Goal: Navigation & Orientation: Find specific page/section

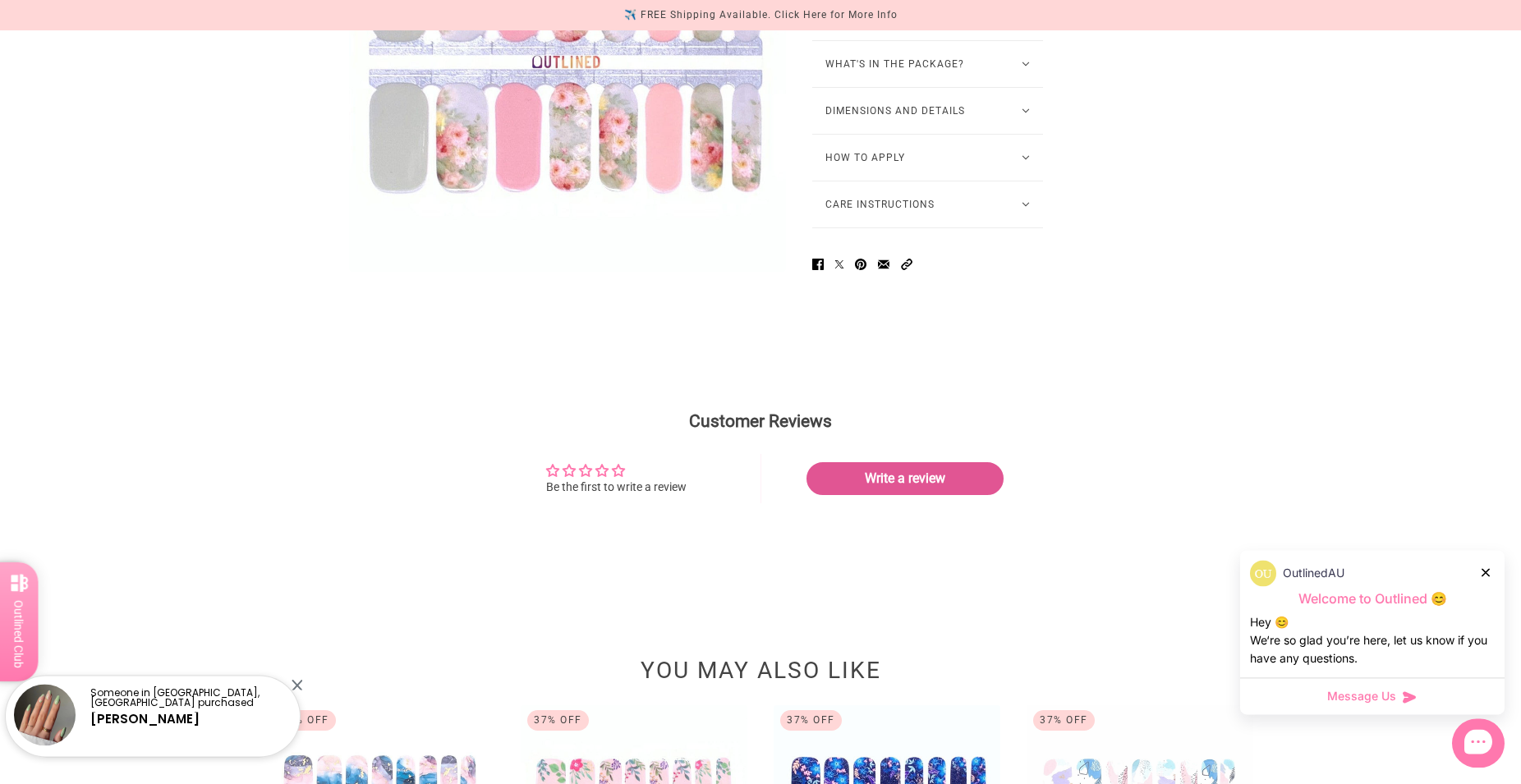
scroll to position [1005, 0]
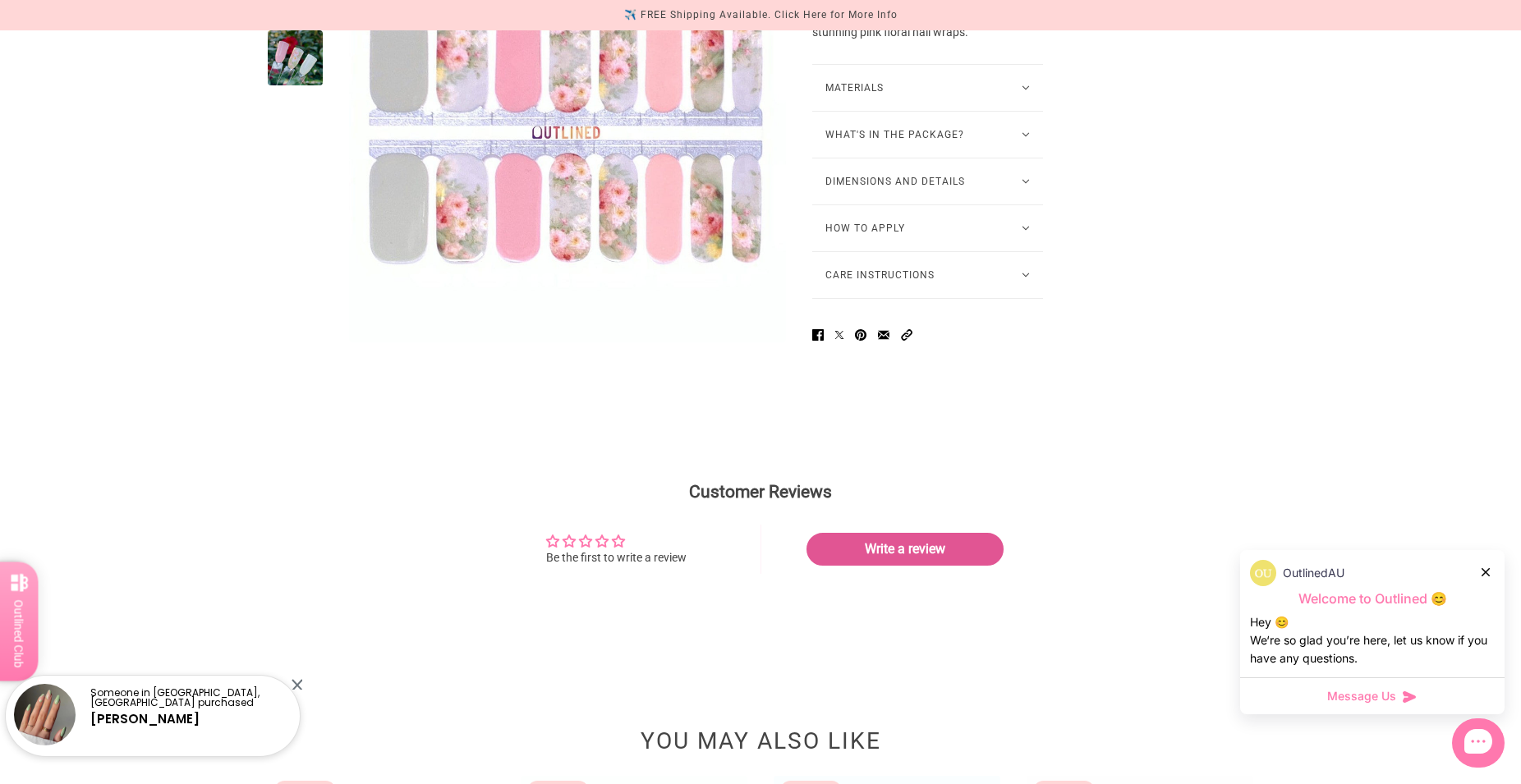
click at [1020, 249] on button "How To Apply" at bounding box center [926, 228] width 230 height 46
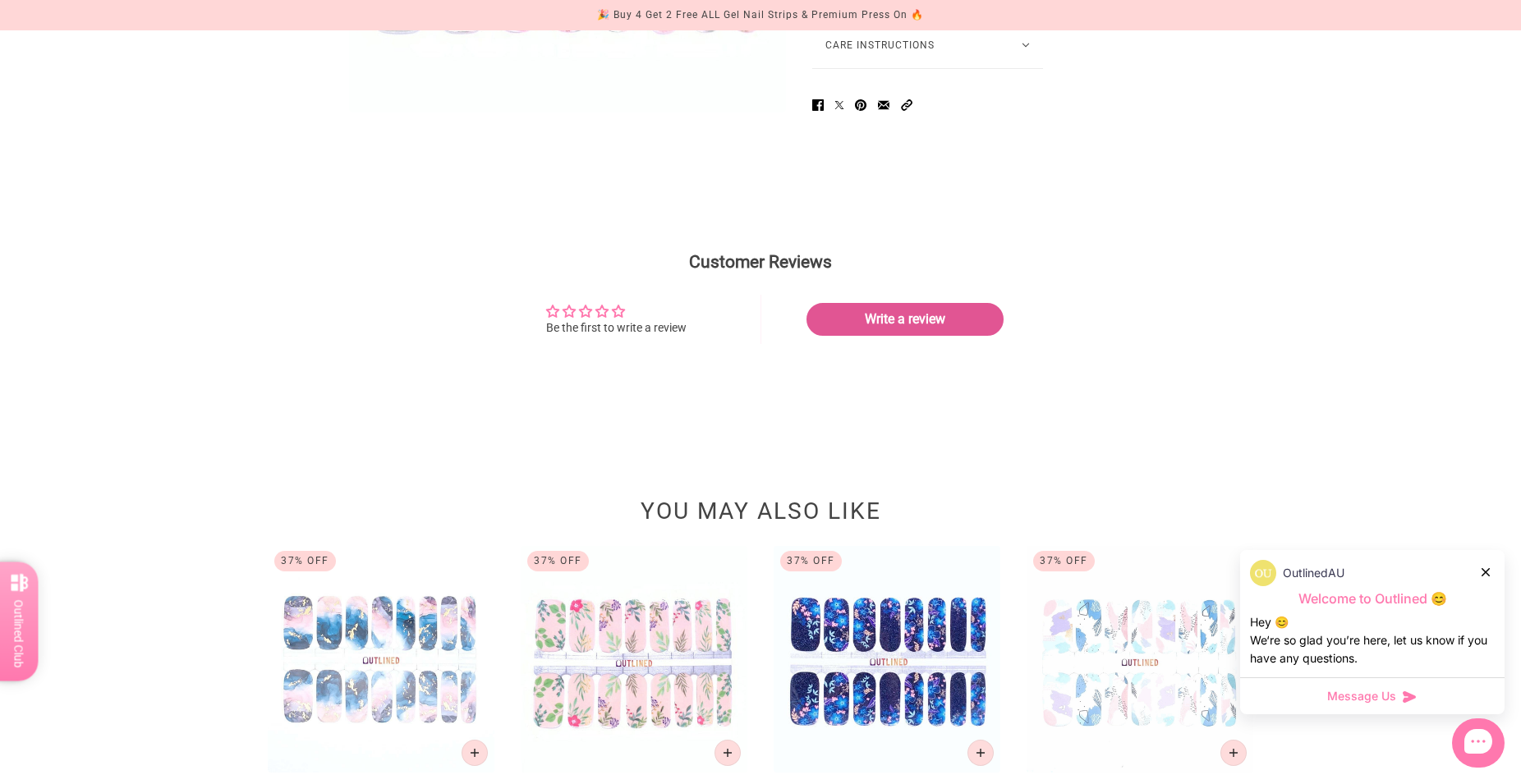
scroll to position [1675, 0]
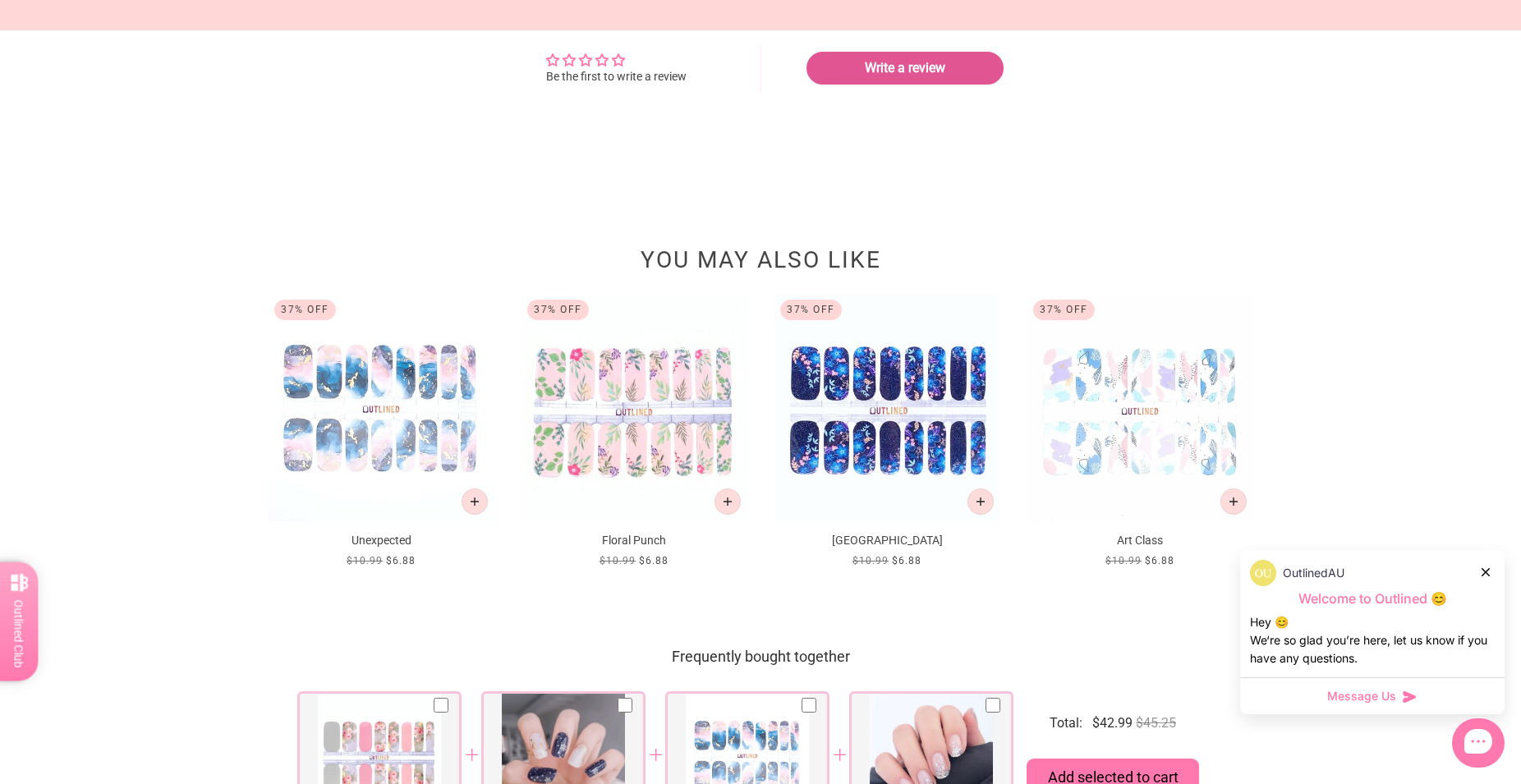
click at [406, 549] on p "Unexpected" at bounding box center [380, 540] width 227 height 17
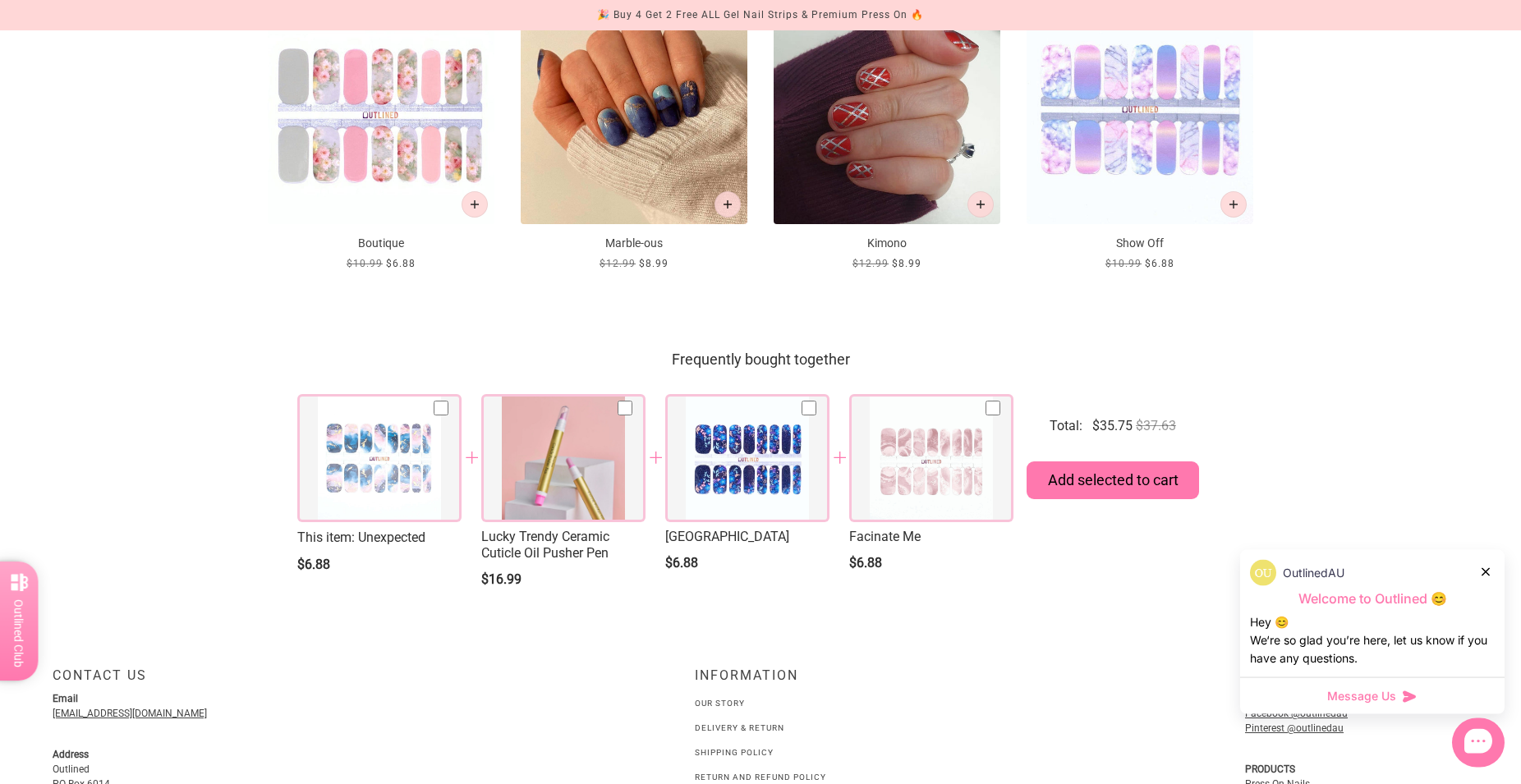
scroll to position [1759, 0]
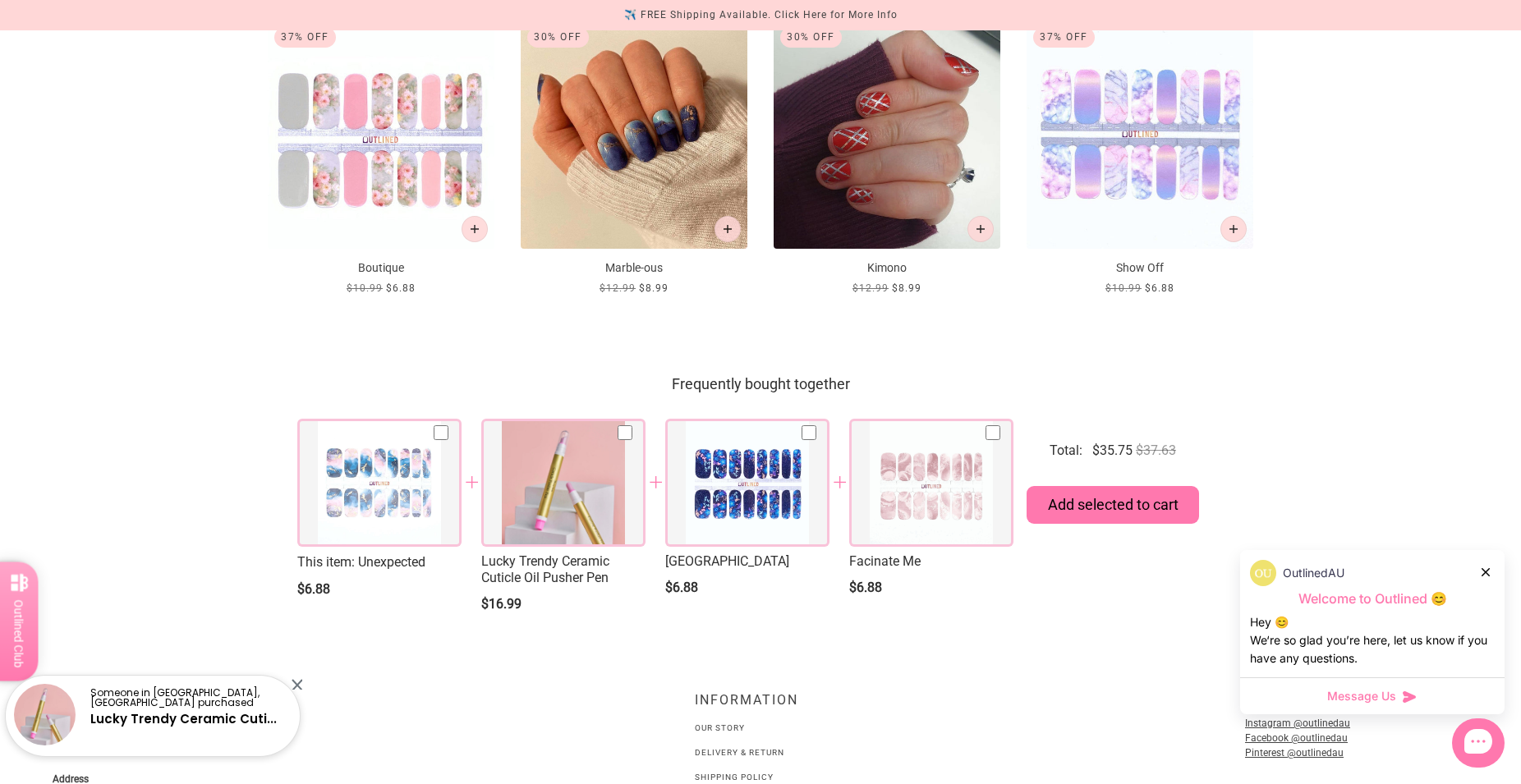
click at [905, 510] on div at bounding box center [930, 483] width 164 height 128
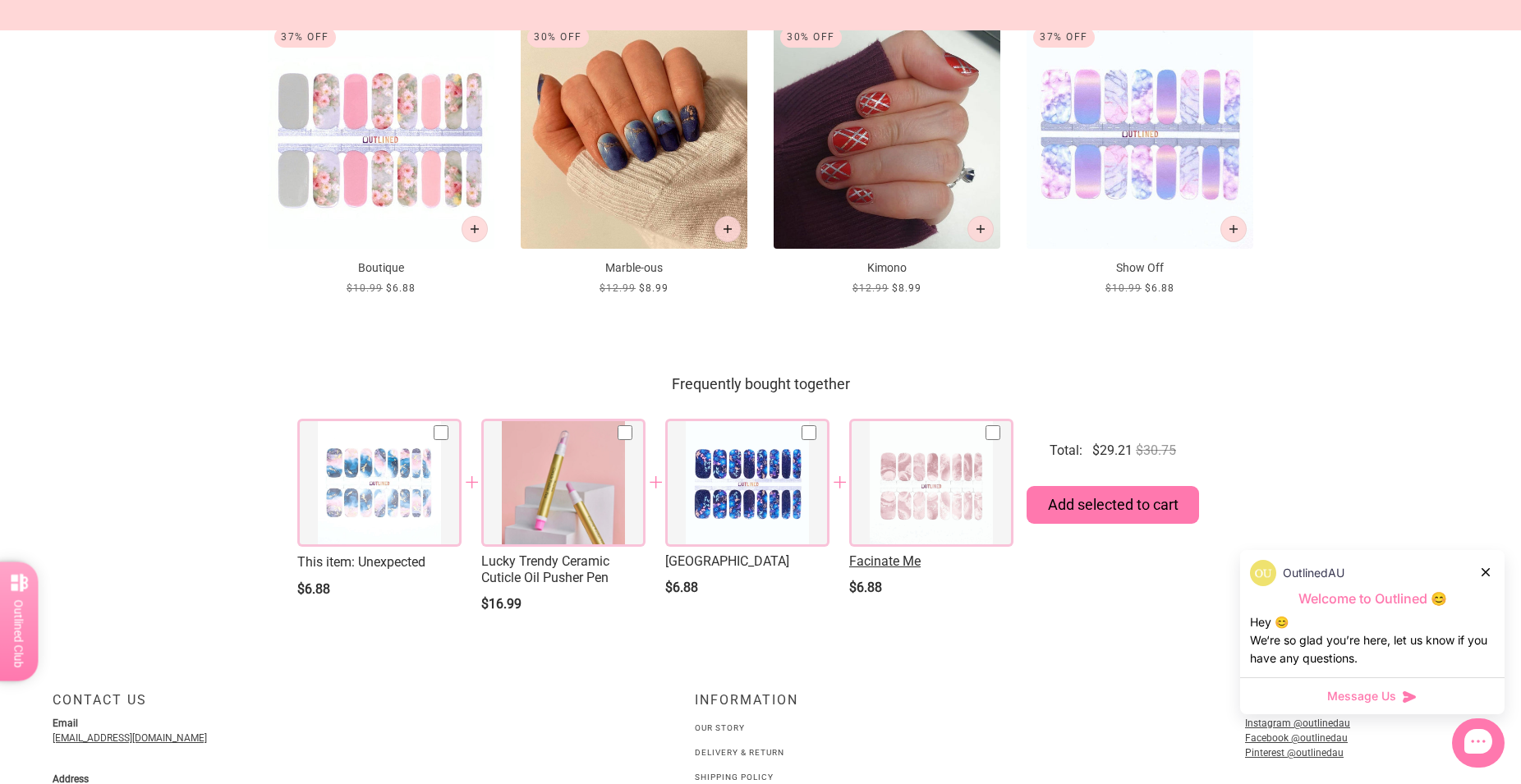
click at [883, 570] on span "Facinate Me" at bounding box center [930, 561] width 164 height 16
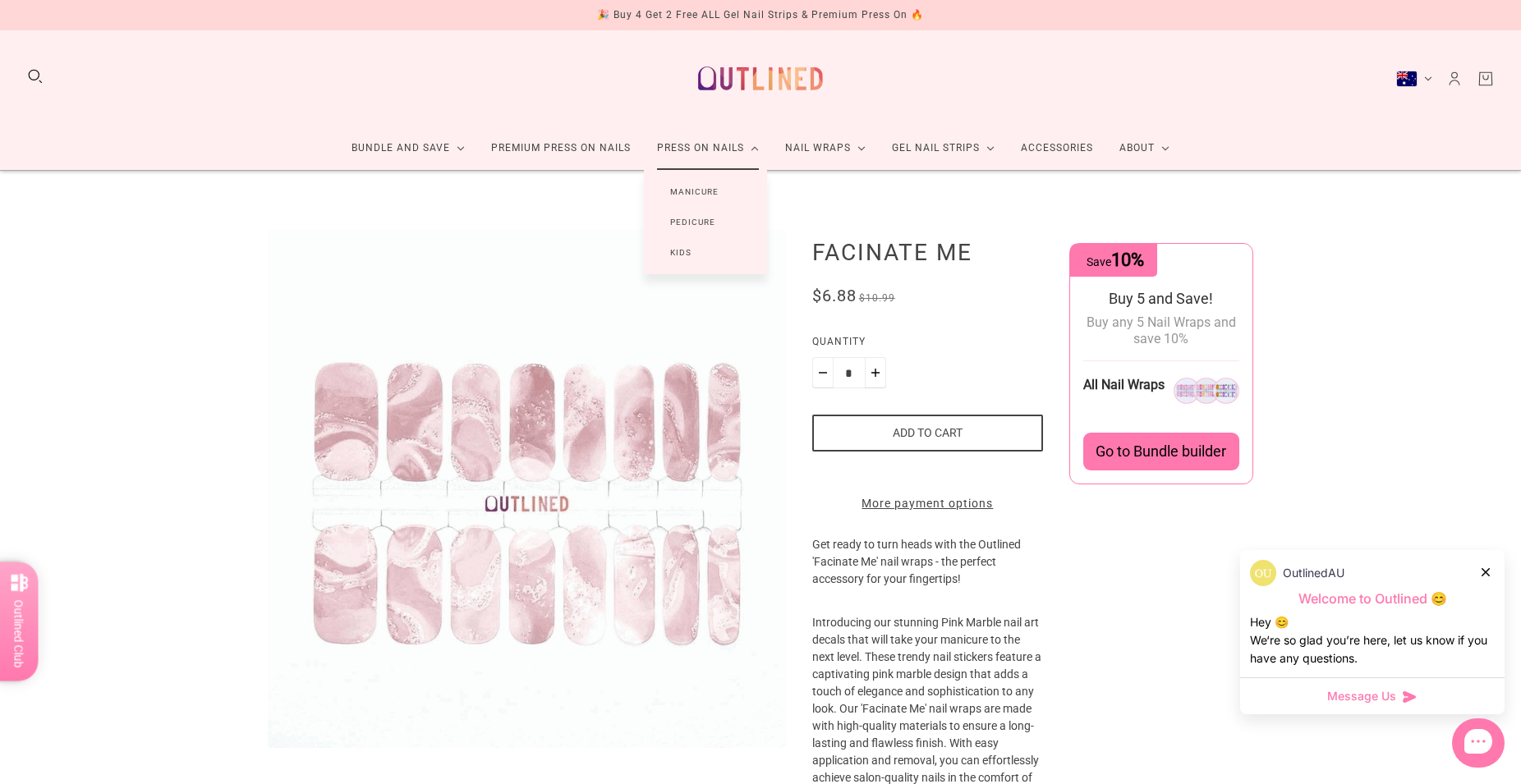
click at [708, 193] on link "Manicure" at bounding box center [694, 191] width 101 height 30
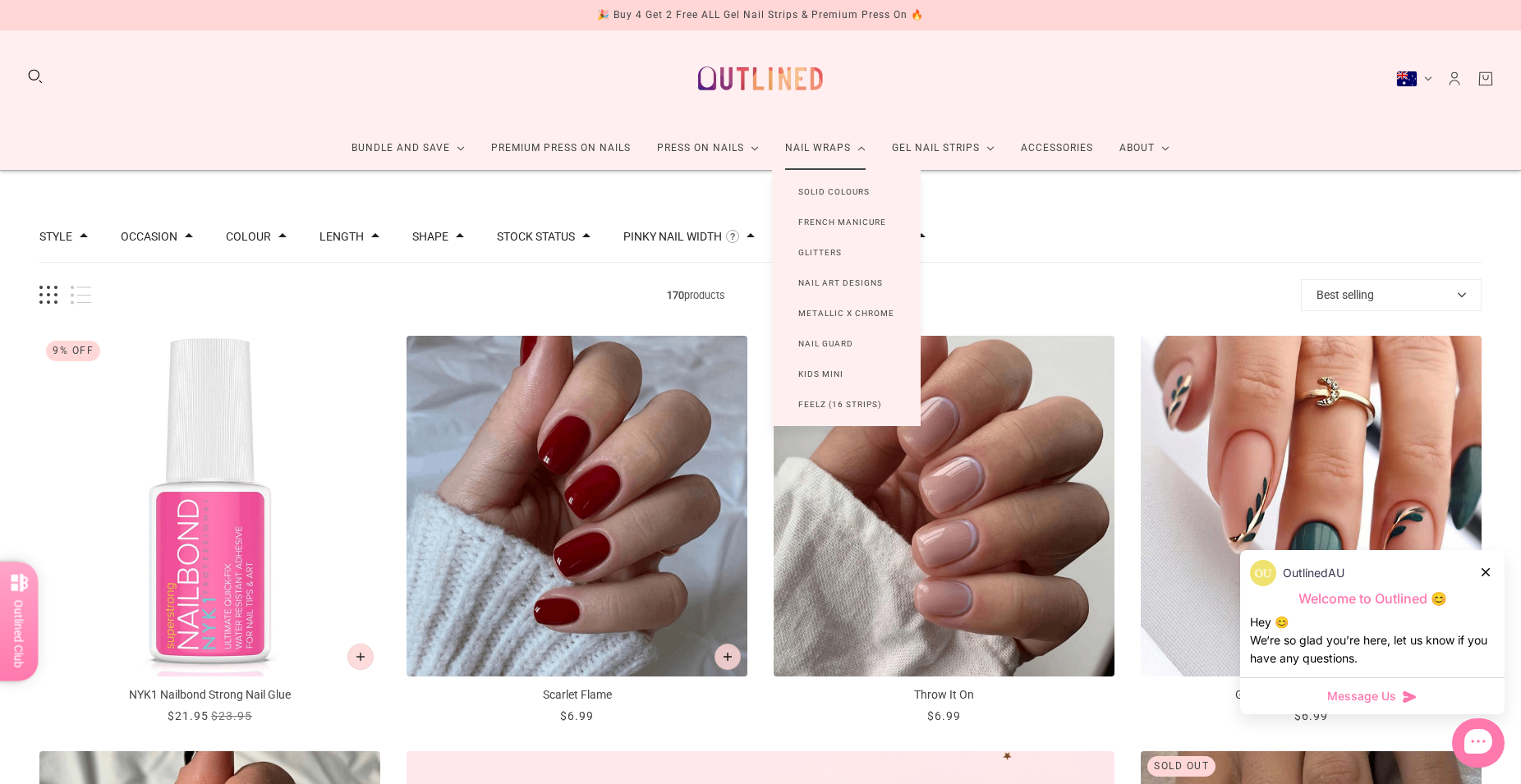
click at [831, 222] on link "French Manicure" at bounding box center [842, 222] width 140 height 30
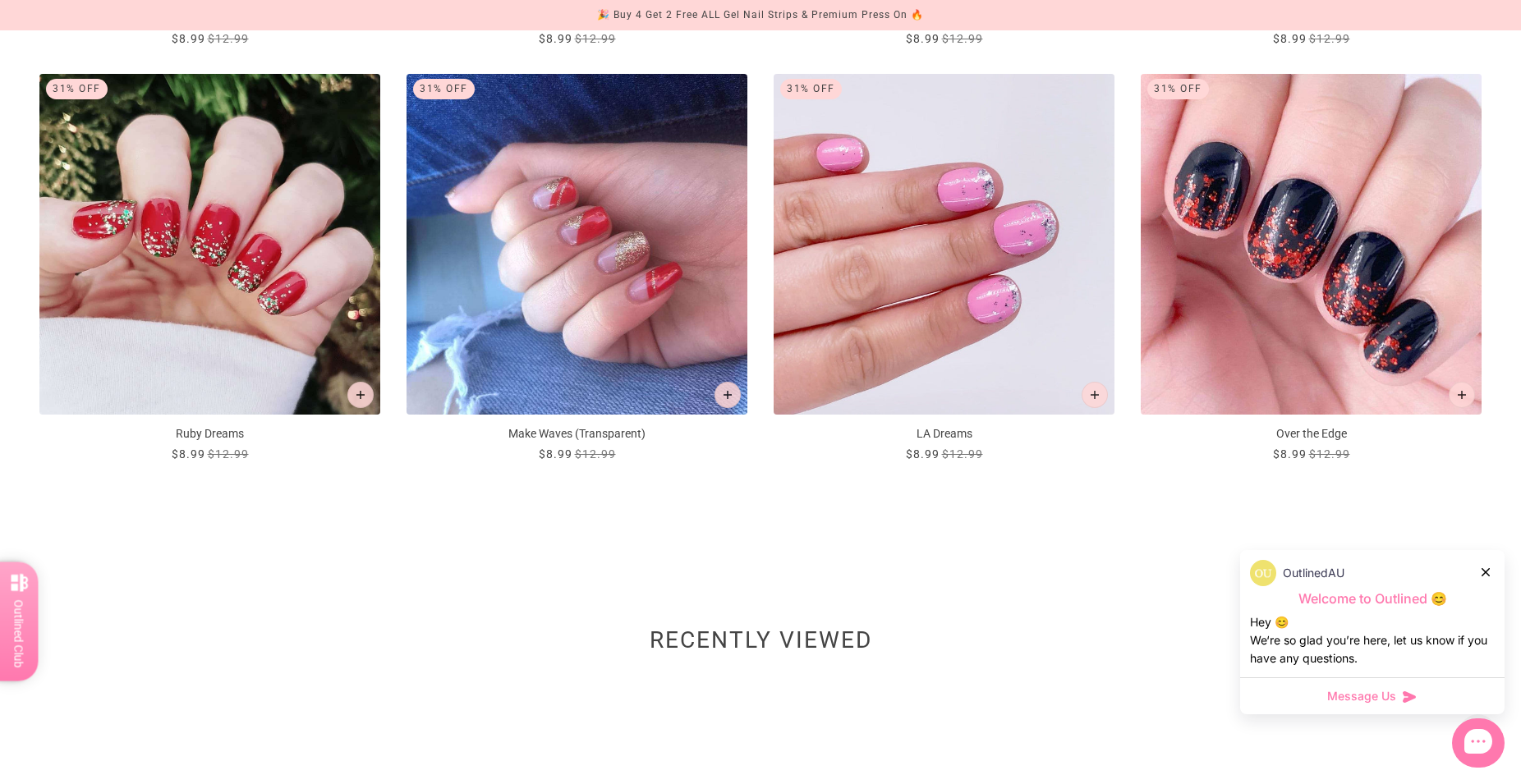
scroll to position [1173, 0]
